Goal: Task Accomplishment & Management: Use online tool/utility

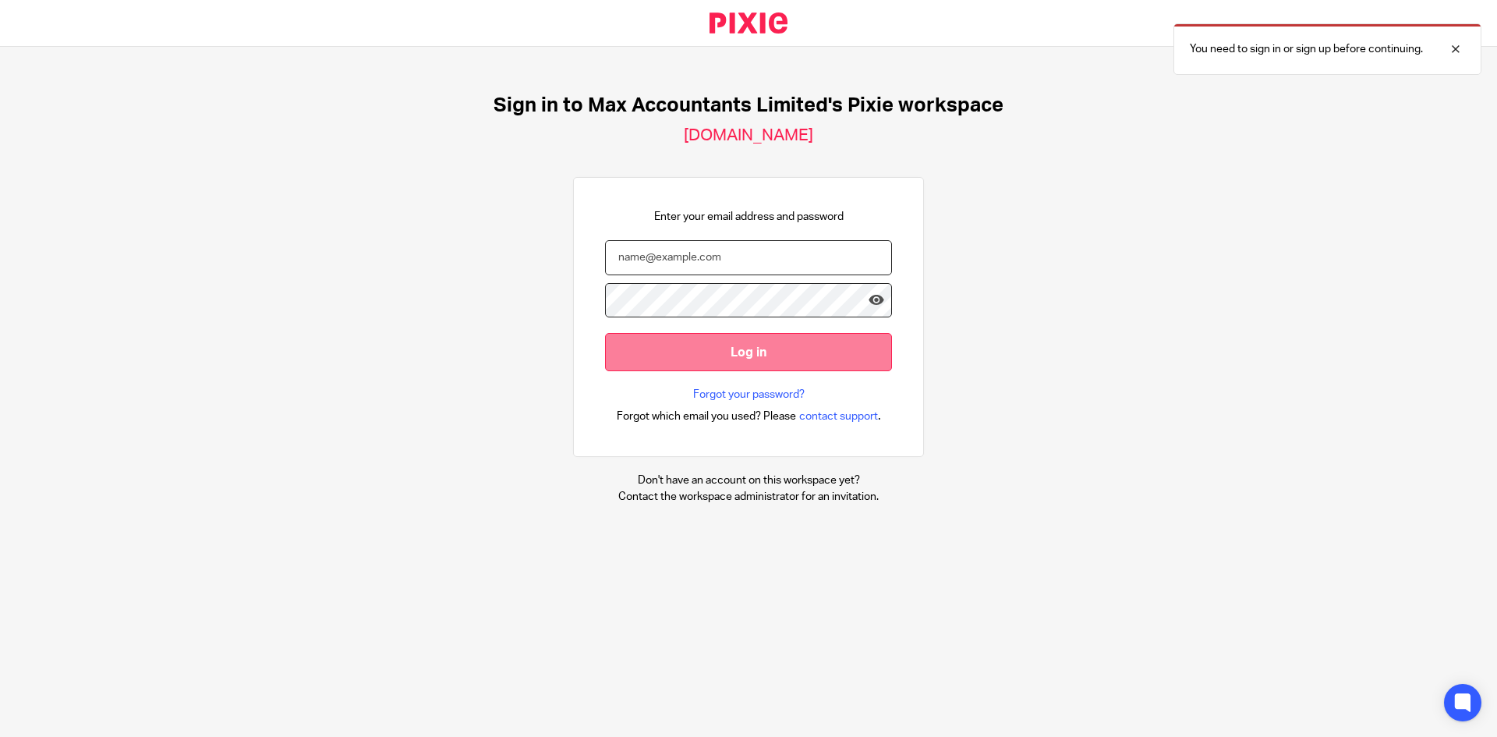
type input "[PERSON_NAME][EMAIL_ADDRESS][PERSON_NAME][PERSON_NAME][DOMAIN_NAME]"
click at [728, 349] on input "Log in" at bounding box center [748, 352] width 287 height 38
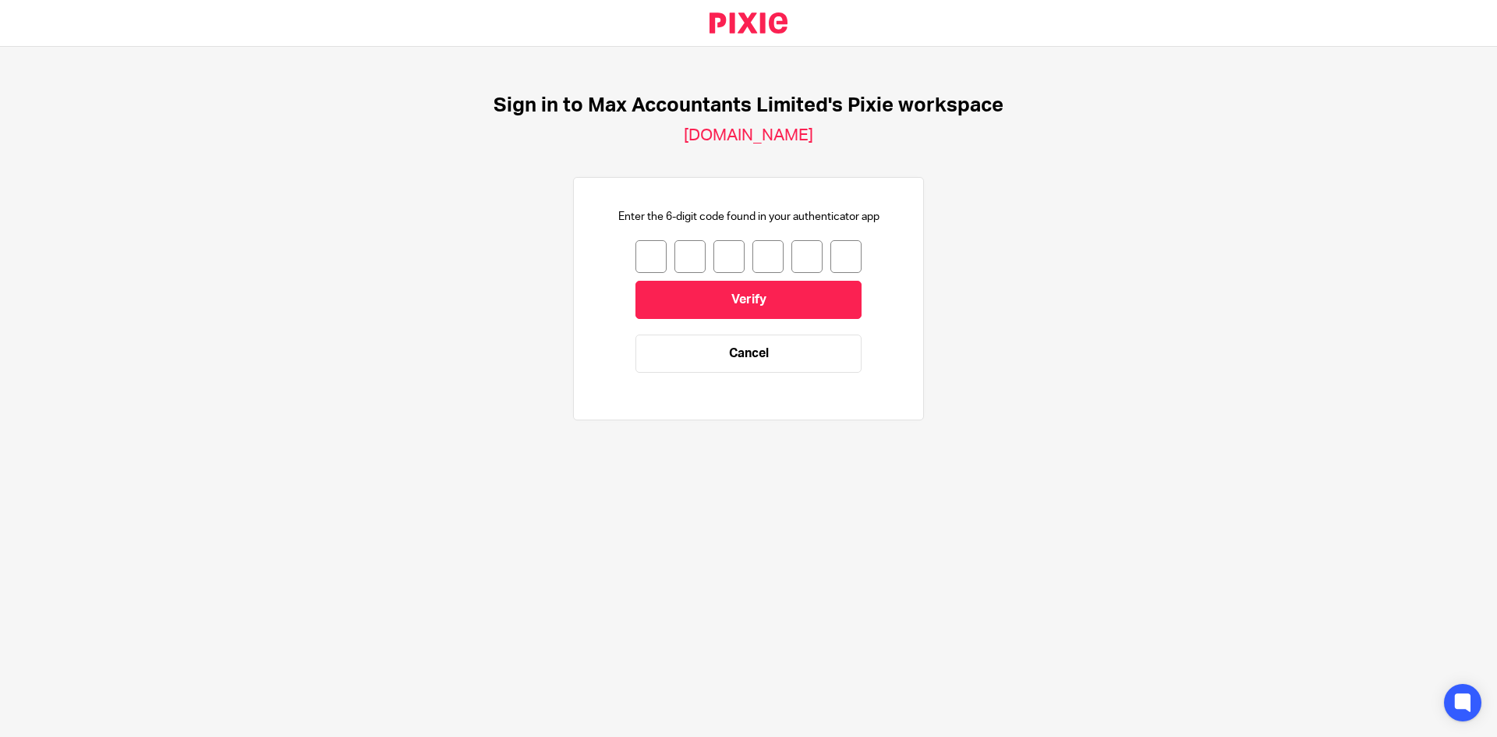
click at [642, 251] on input "number" at bounding box center [651, 256] width 31 height 33
type input "0"
type input "7"
type input "4"
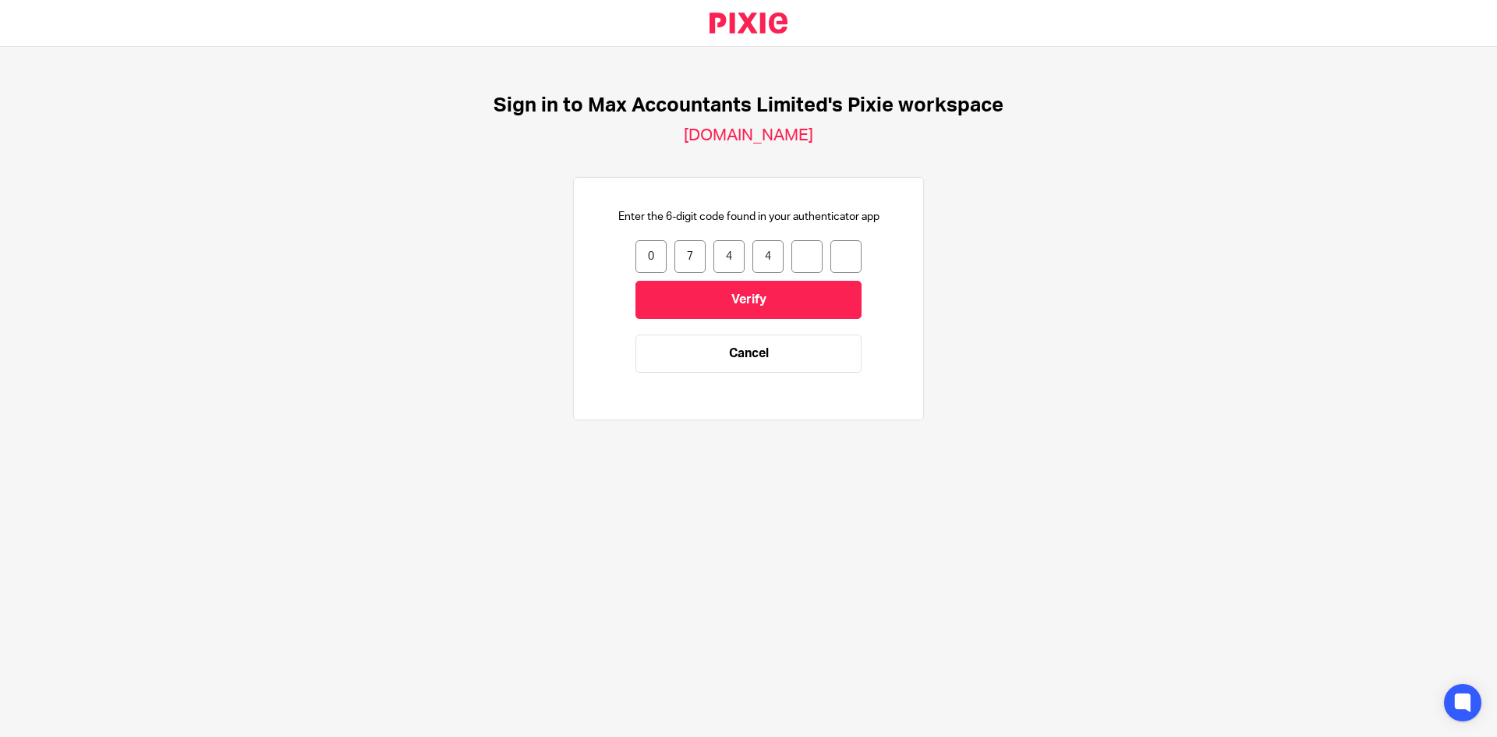
type input "5"
type input "8"
click at [808, 316] on input "Verify" at bounding box center [749, 300] width 226 height 38
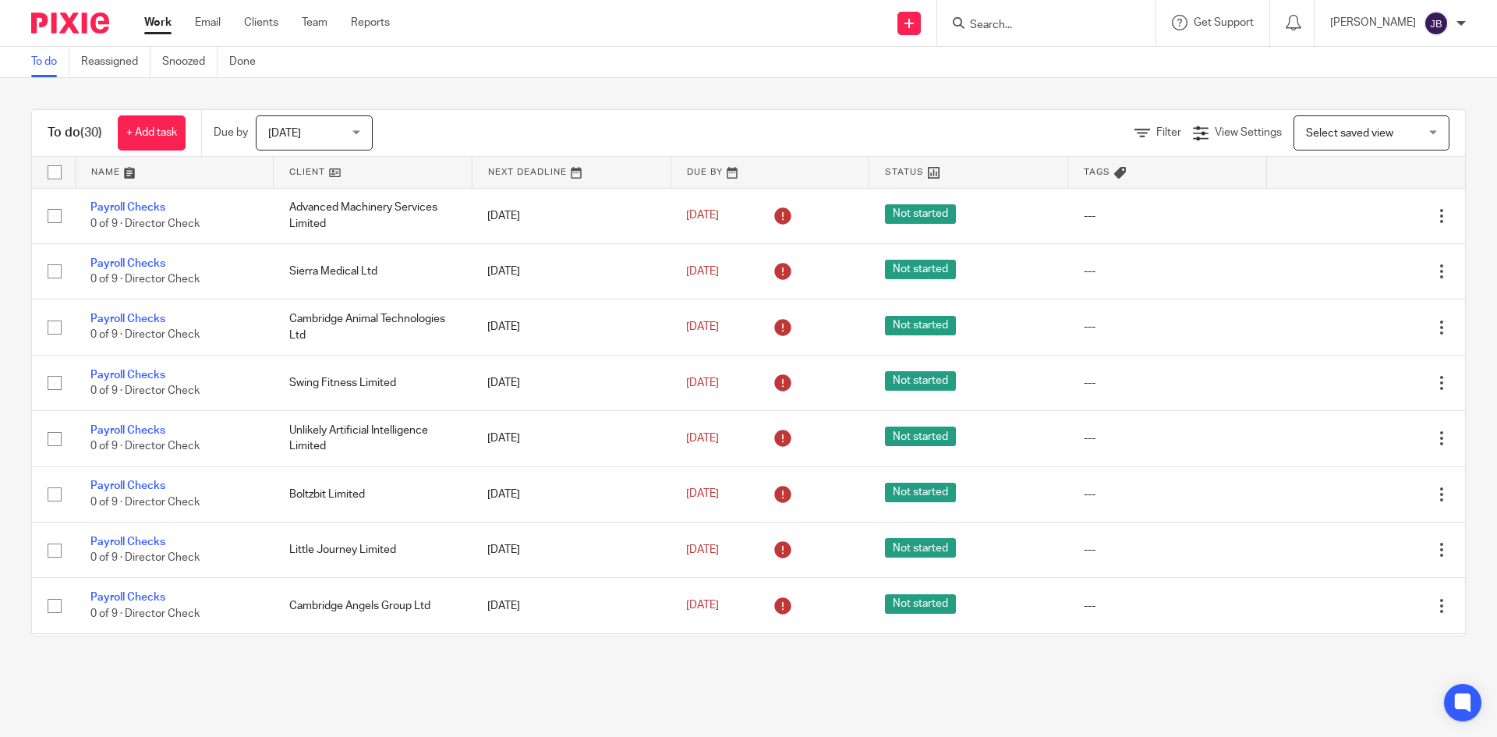
click at [1036, 25] on input "Search" at bounding box center [1039, 26] width 140 height 14
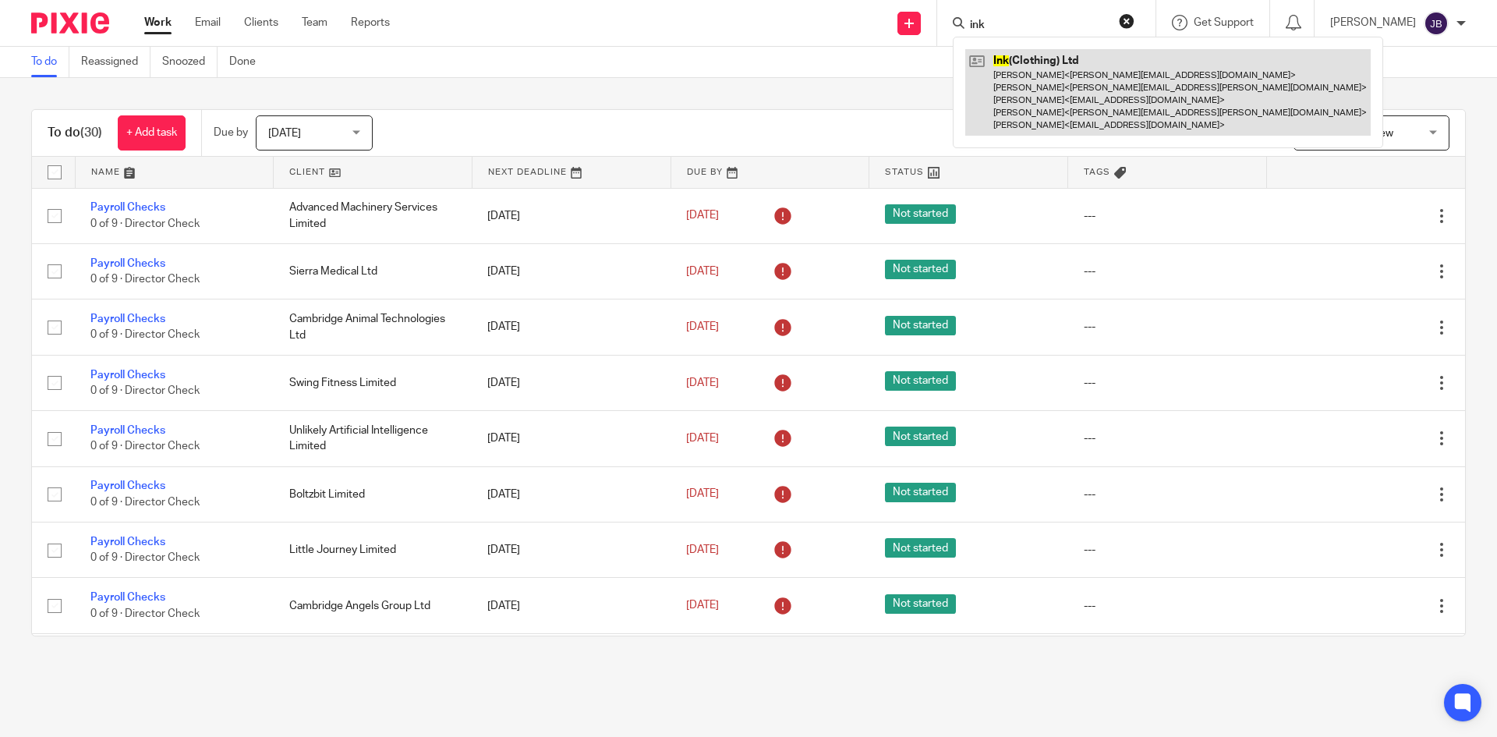
type input "ink"
click at [1037, 83] on link at bounding box center [1169, 92] width 406 height 87
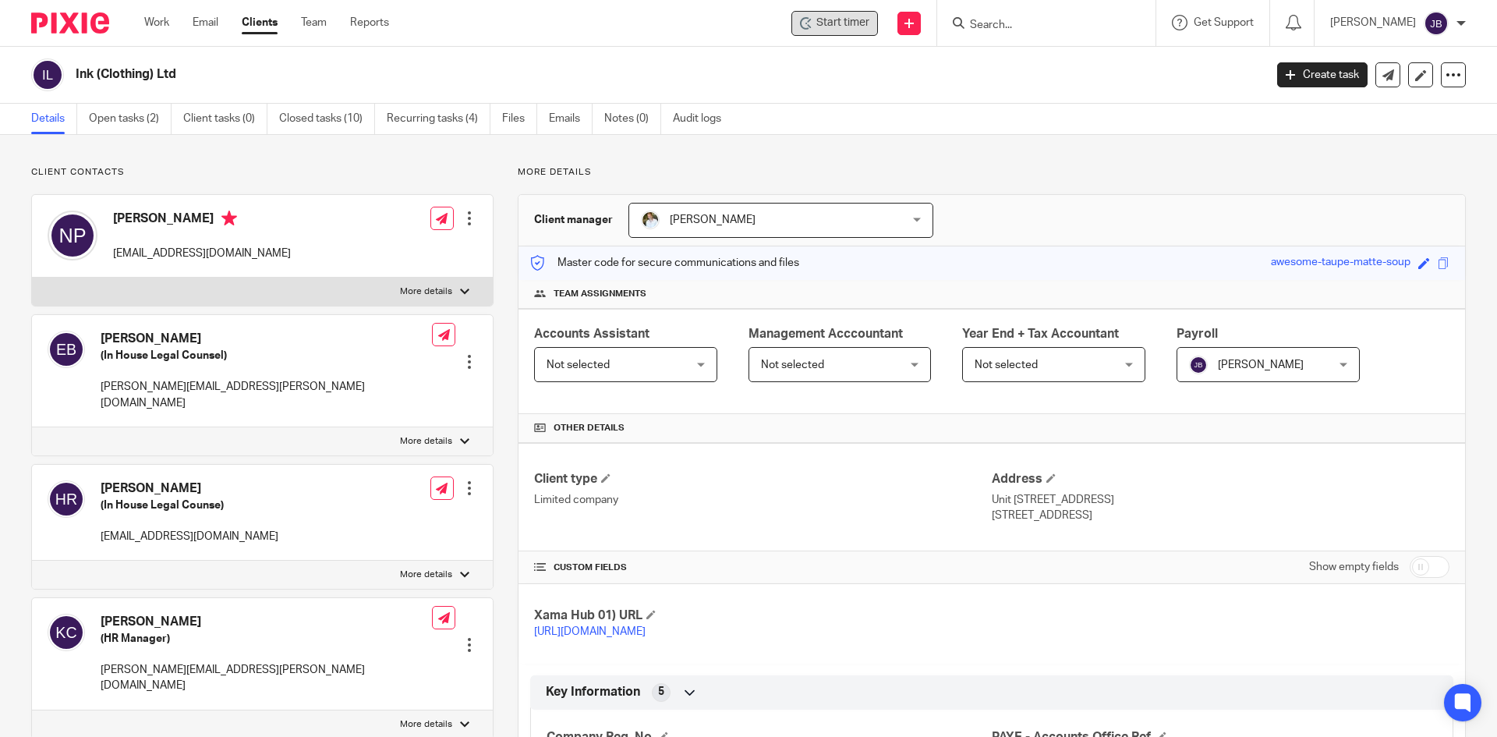
click at [813, 22] on icon at bounding box center [806, 23] width 12 height 12
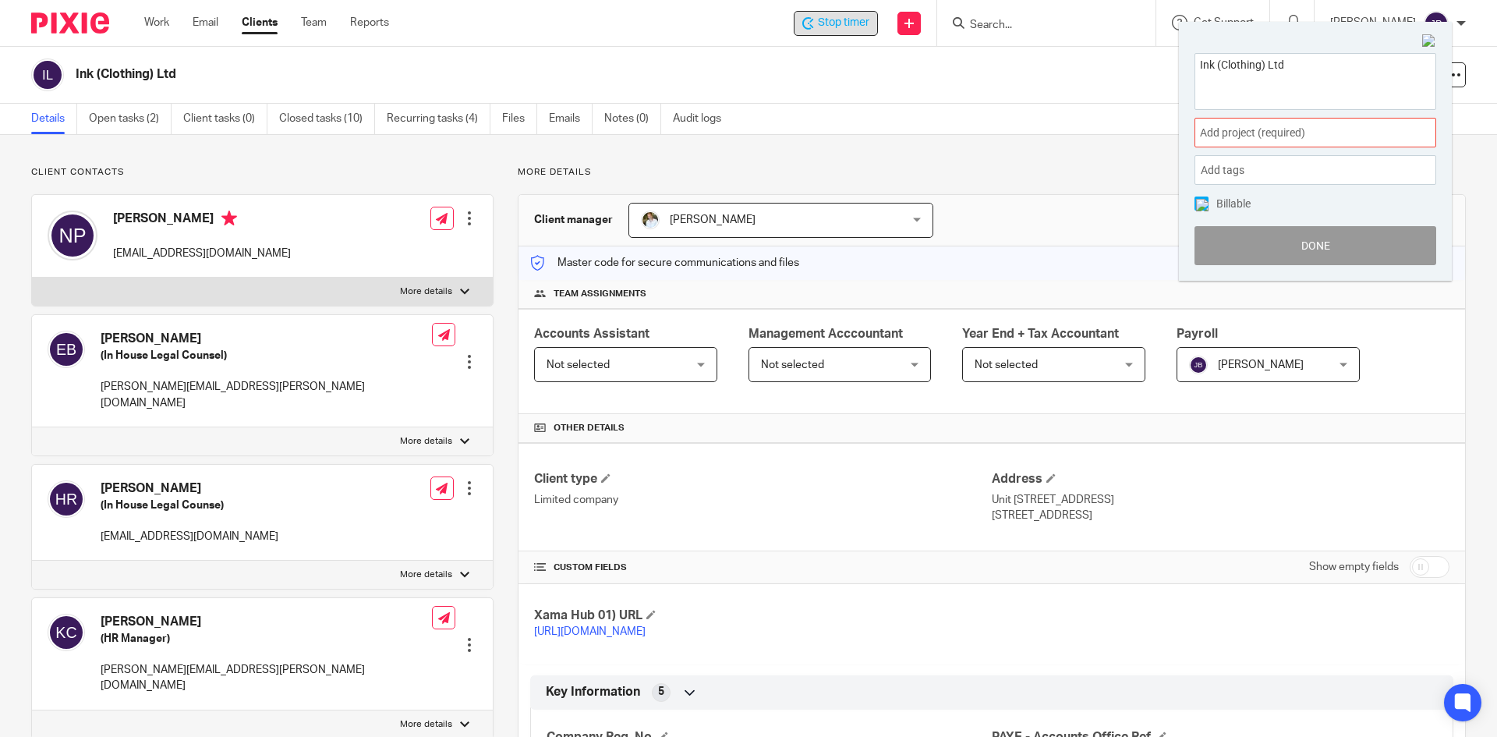
click at [1277, 120] on div "Add project (required) :" at bounding box center [1316, 133] width 242 height 30
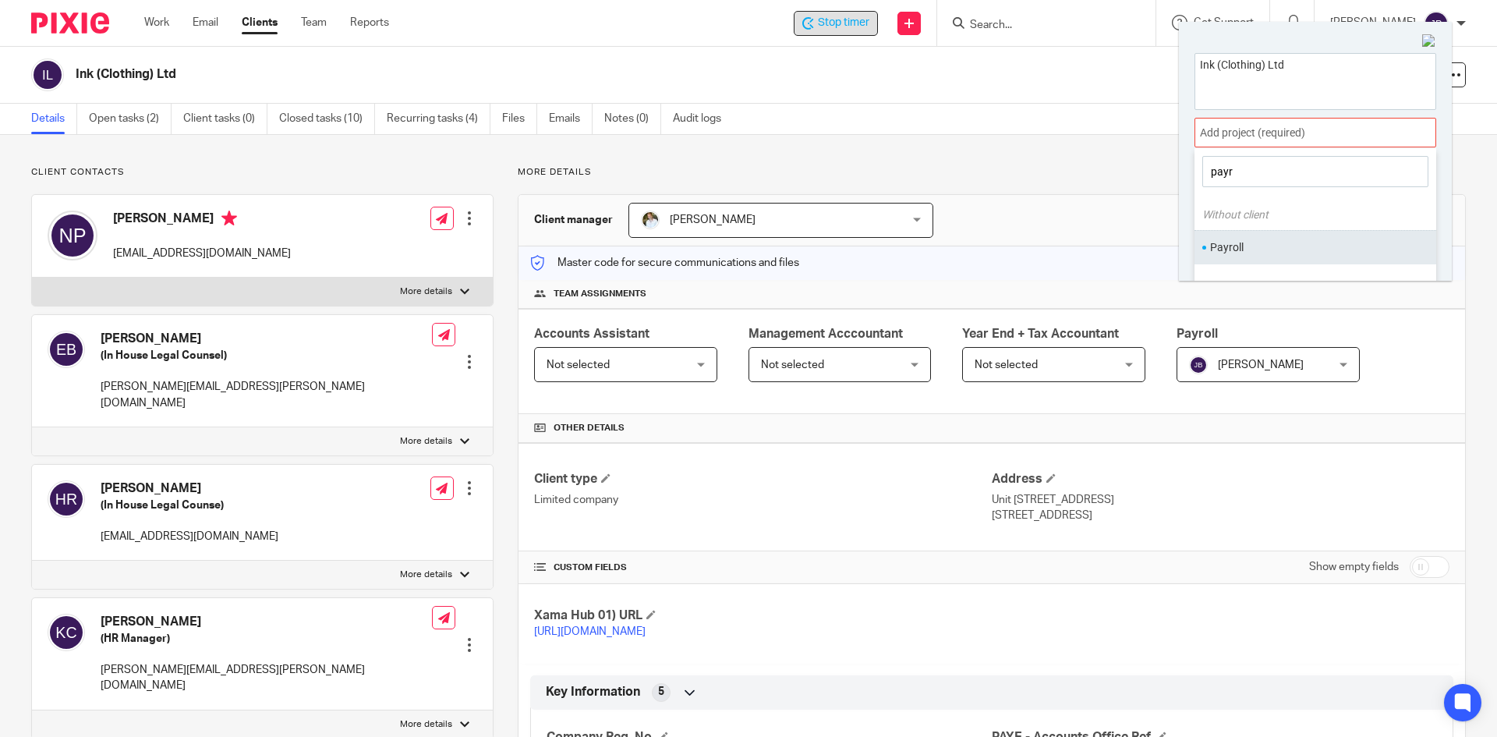
type input "payr"
click at [1242, 245] on li "Payroll" at bounding box center [1312, 247] width 204 height 16
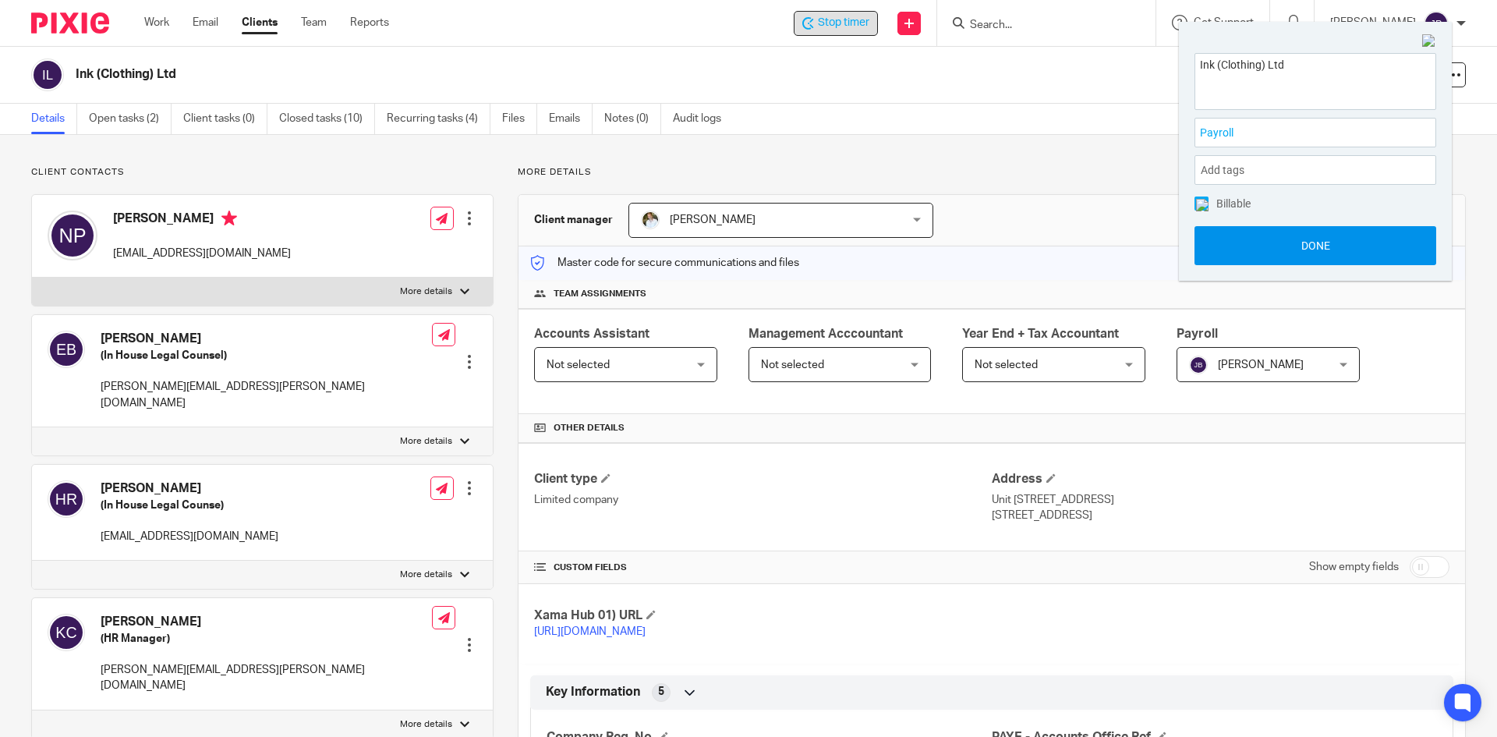
click at [1298, 243] on button "Done" at bounding box center [1316, 245] width 242 height 39
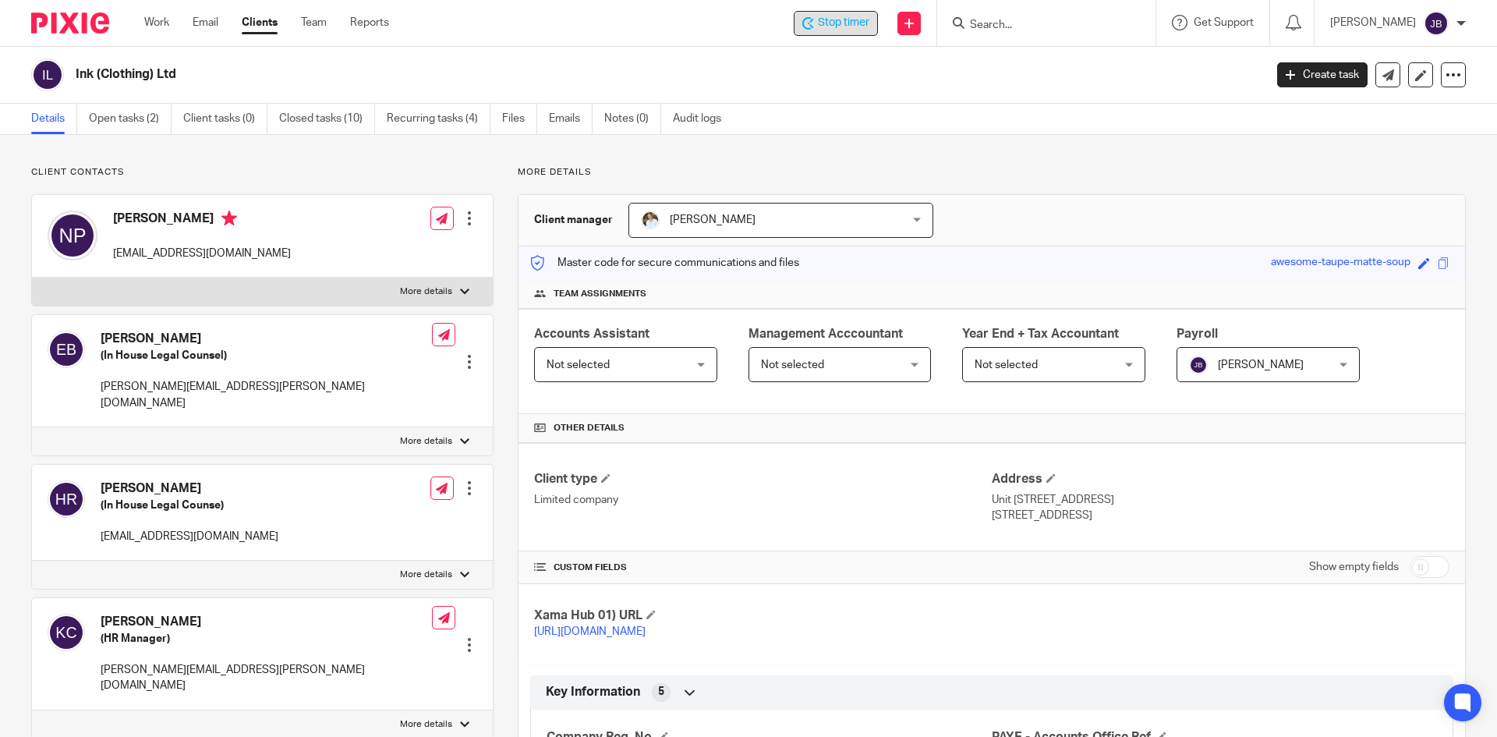
click at [834, 19] on span "Stop timer" at bounding box center [843, 23] width 51 height 16
click at [845, 25] on span "Stop timer" at bounding box center [843, 23] width 51 height 16
click at [833, 23] on span "Stop timer" at bounding box center [843, 23] width 51 height 16
click at [840, 21] on span "Stop timer" at bounding box center [843, 23] width 51 height 16
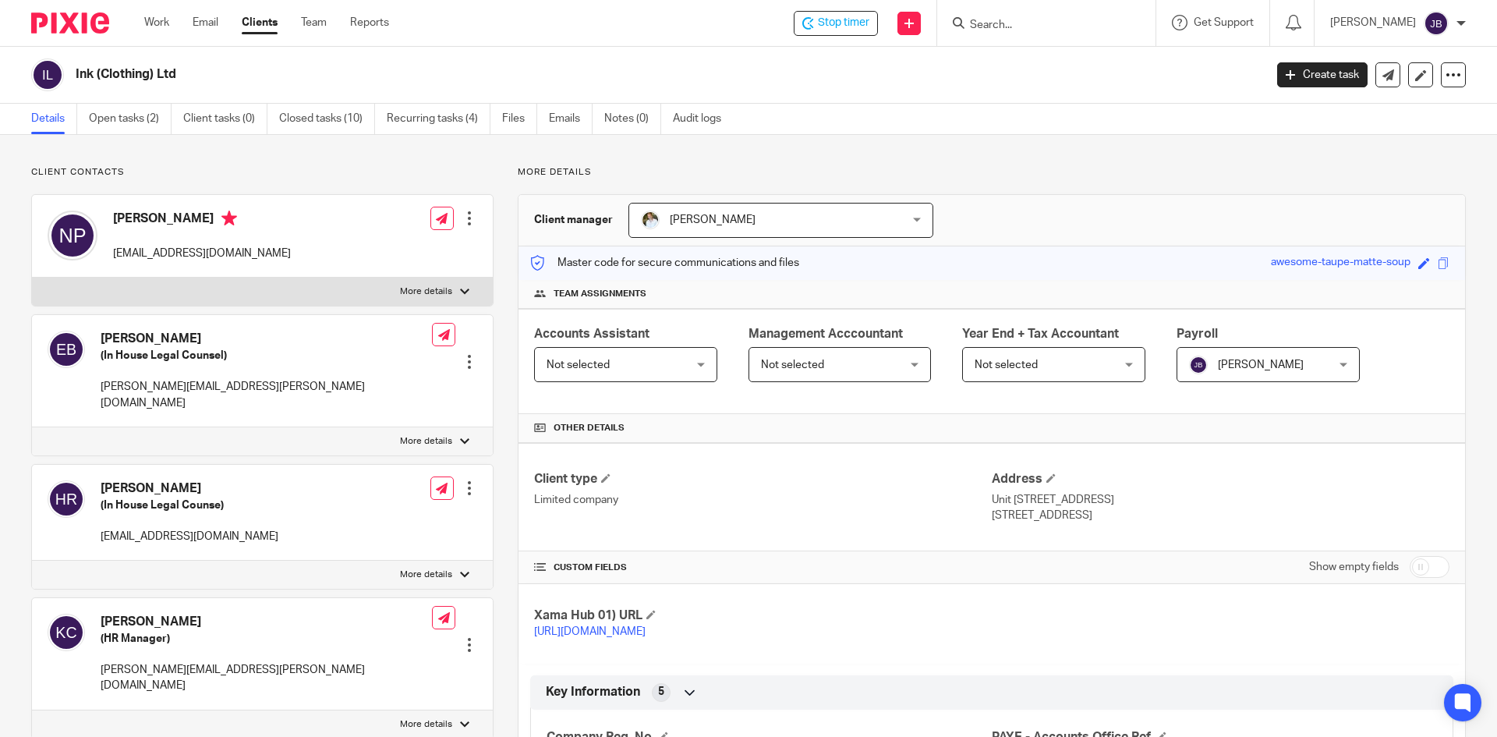
click at [1018, 111] on div "Details Open tasks (2) Client tasks (0) Closed tasks (10) Recurring tasks (4) F…" at bounding box center [748, 119] width 1497 height 31
